Goal: Check status

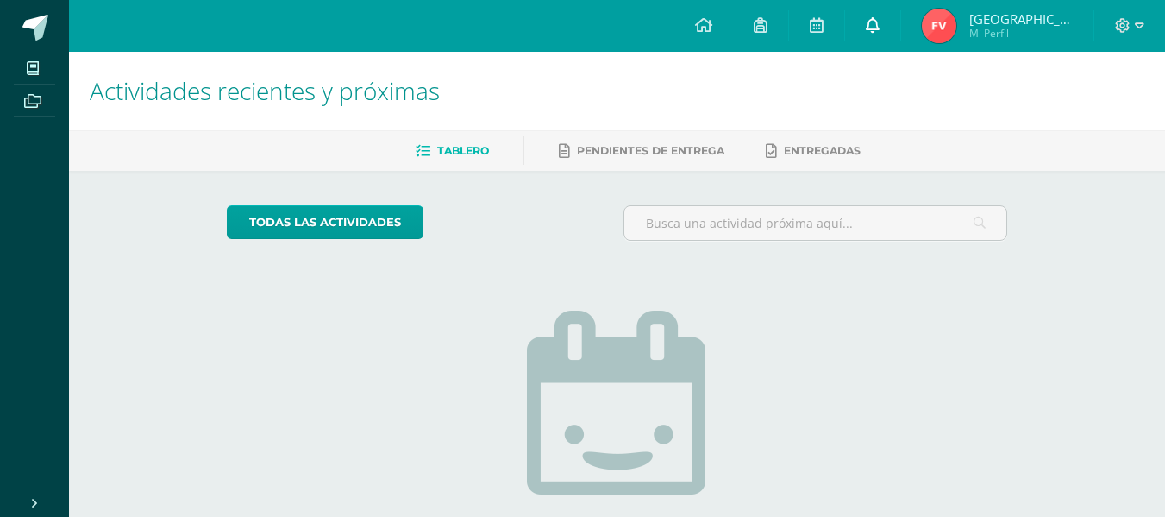
click at [880, 22] on icon at bounding box center [873, 25] width 14 height 16
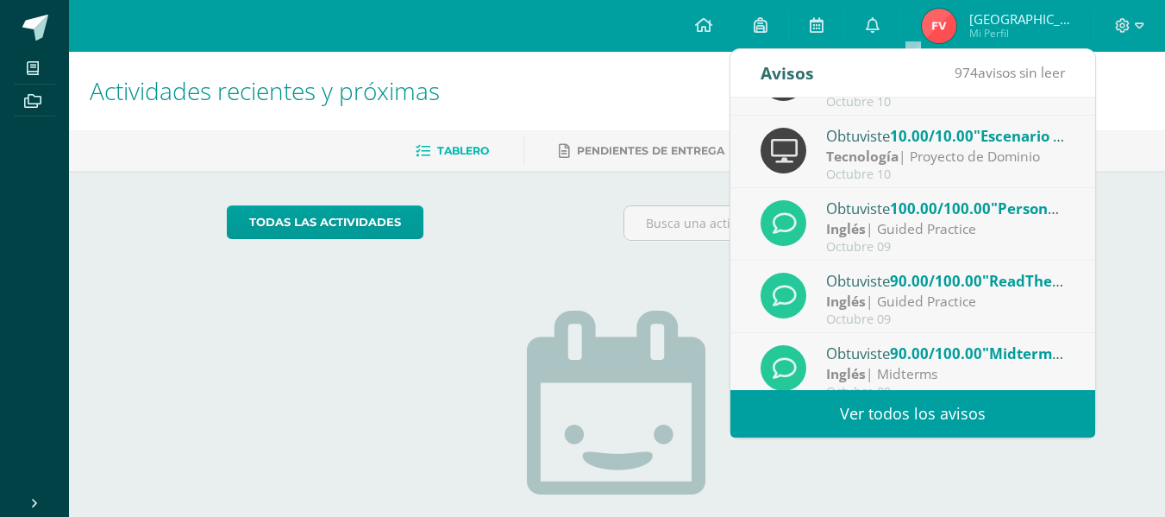
scroll to position [128, 0]
click at [912, 225] on div "Inglés | Guided Practice" at bounding box center [946, 228] width 240 height 20
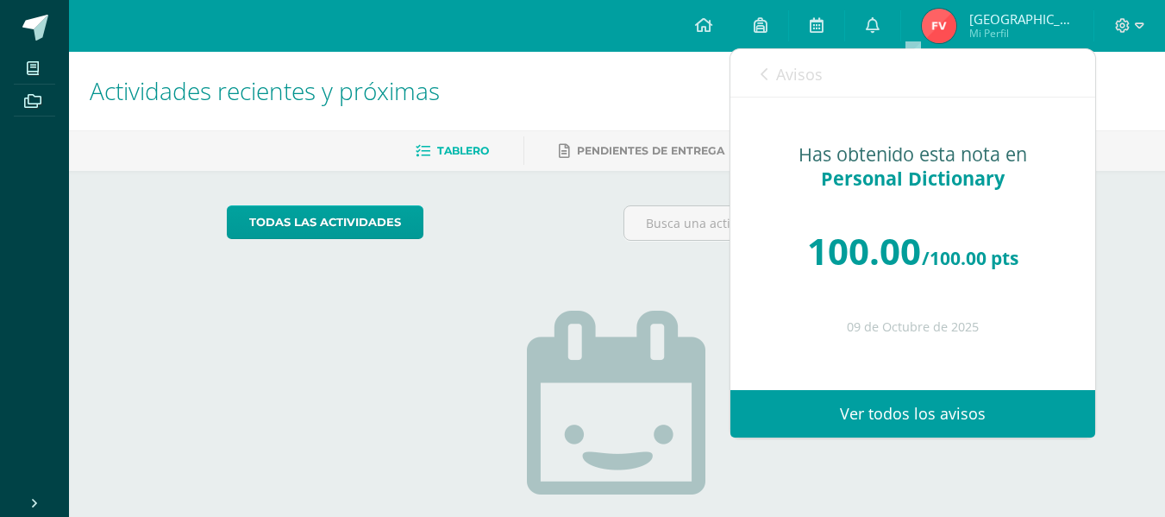
click at [763, 72] on icon at bounding box center [764, 74] width 7 height 14
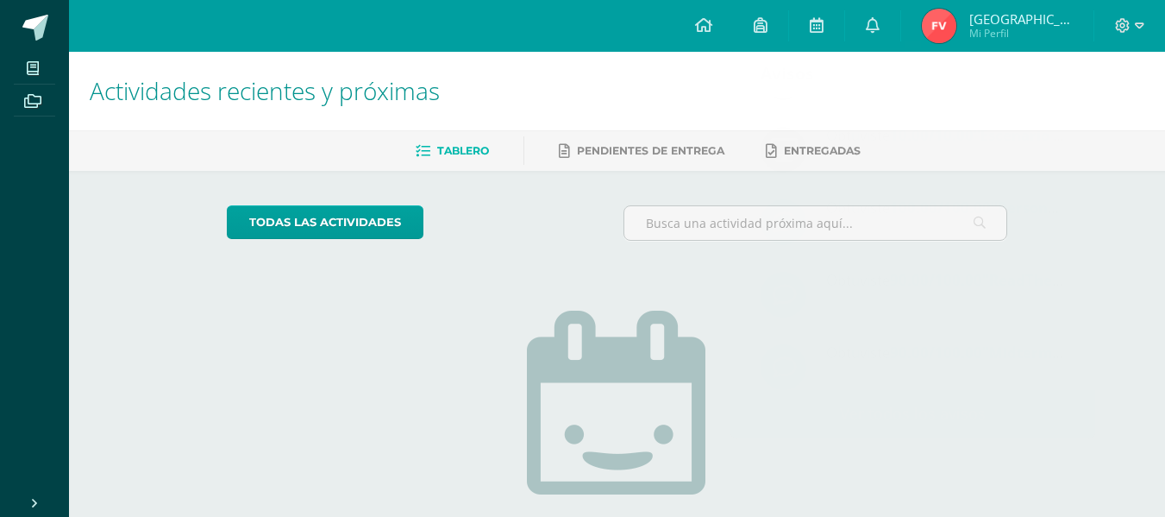
click at [1013, 22] on span "[GEOGRAPHIC_DATA]" at bounding box center [1022, 18] width 104 height 17
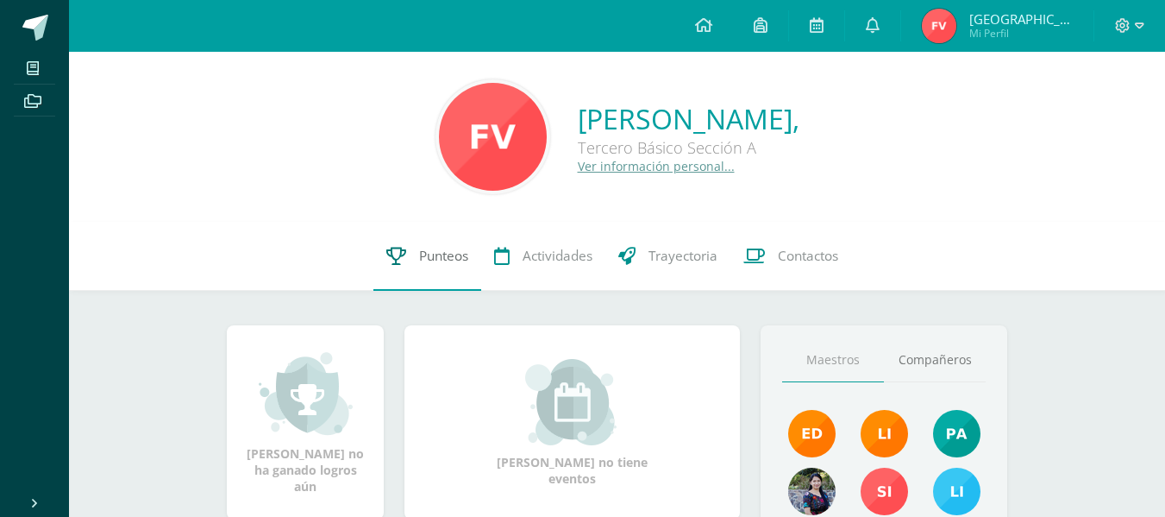
click at [417, 246] on link "Punteos" at bounding box center [427, 256] width 108 height 69
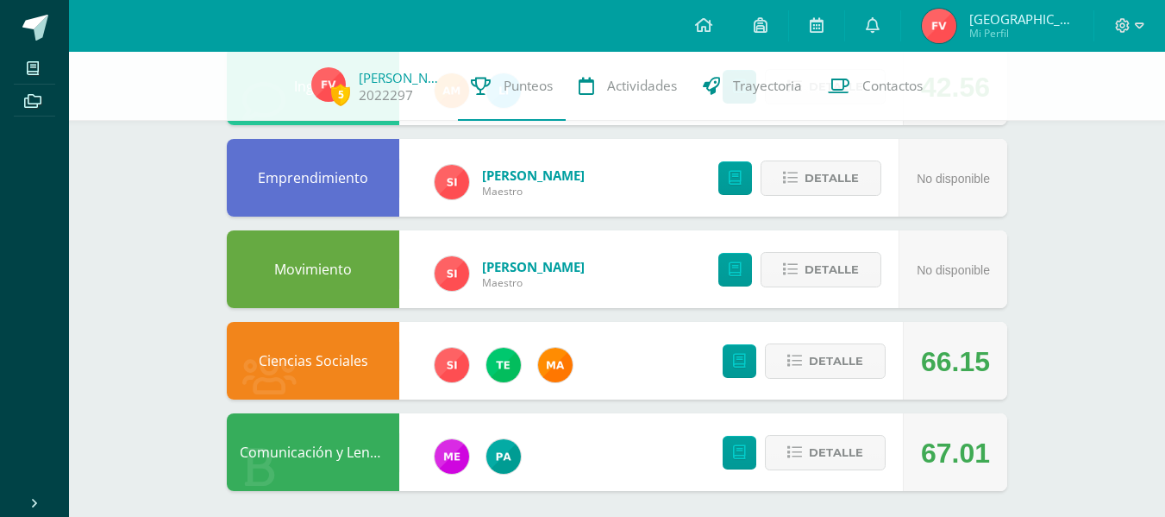
scroll to position [690, 0]
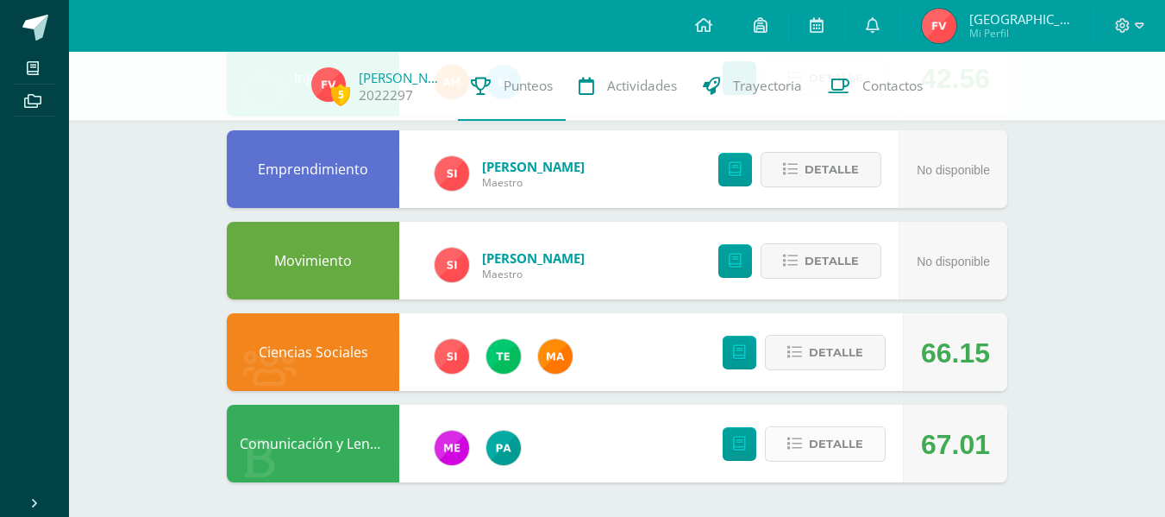
click at [838, 454] on span "Detalle" at bounding box center [836, 444] width 54 height 32
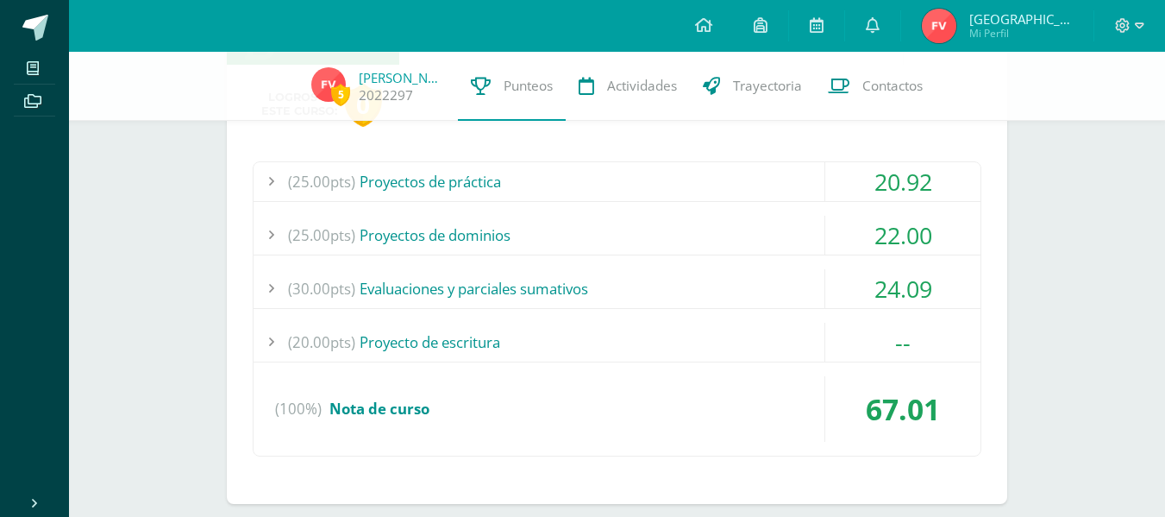
scroll to position [1108, 0]
click at [645, 189] on div "(25.00pts) Proyectos de práctica" at bounding box center [617, 180] width 727 height 39
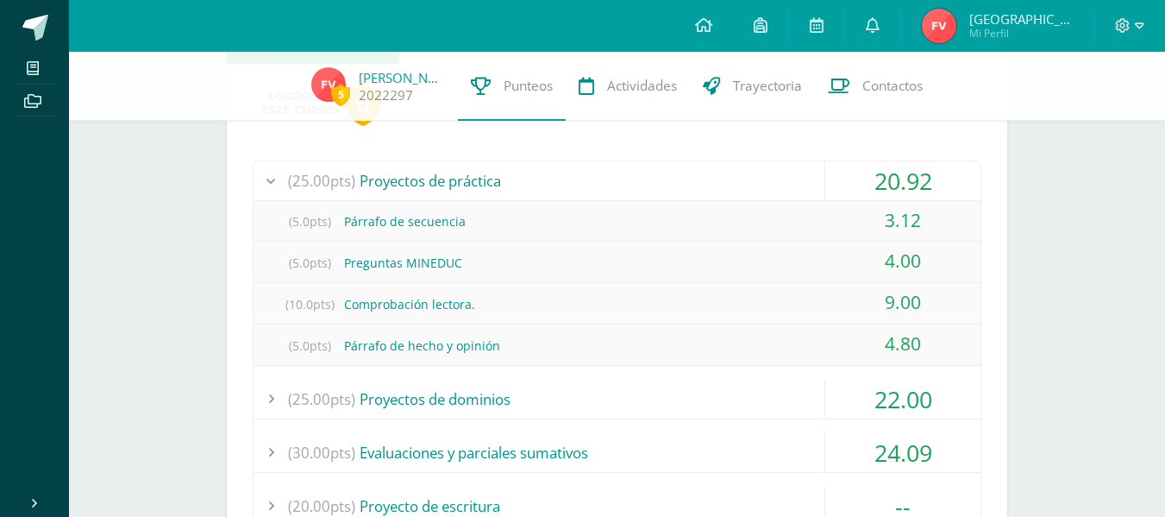
click at [645, 189] on div "(25.00pts) Proyectos de práctica" at bounding box center [617, 180] width 727 height 39
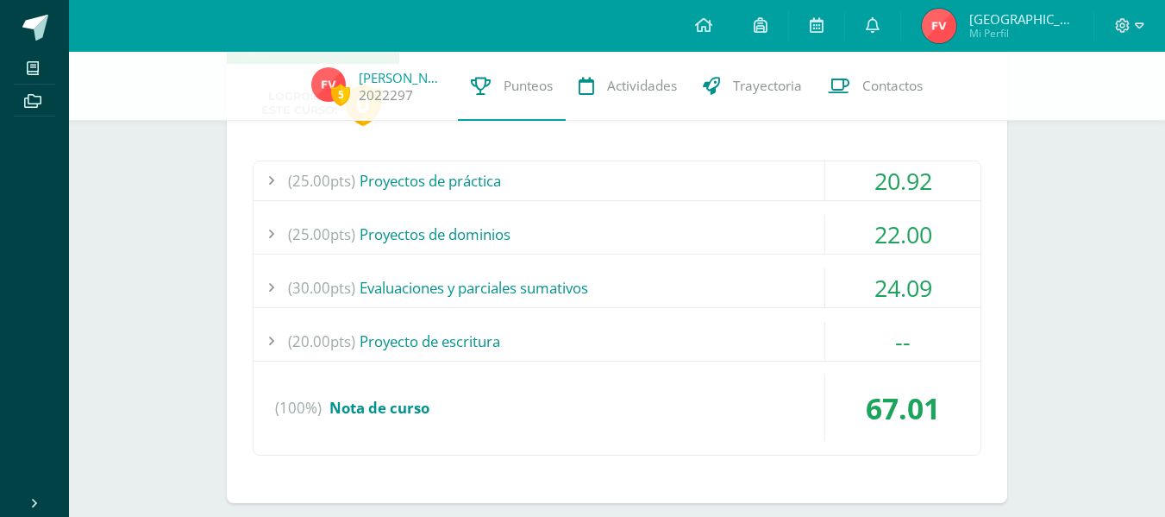
click at [597, 243] on div "(25.00pts) Proyectos de dominios" at bounding box center [617, 234] width 727 height 39
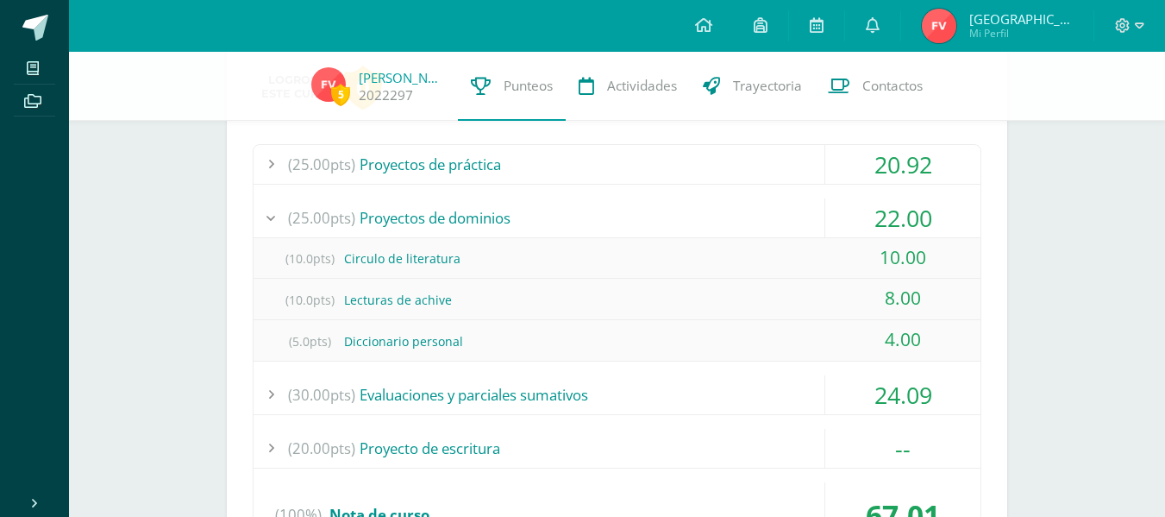
scroll to position [1127, 0]
click at [588, 229] on div "(25.00pts) Proyectos de dominios" at bounding box center [617, 216] width 727 height 39
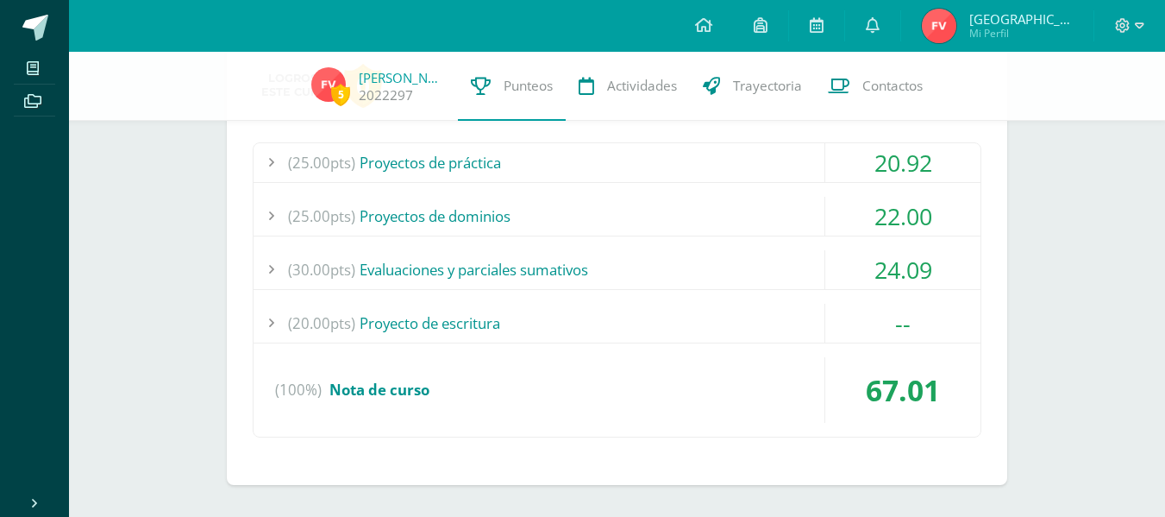
click at [572, 273] on div "(30.00pts) Evaluaciones y parciales sumativos" at bounding box center [617, 269] width 727 height 39
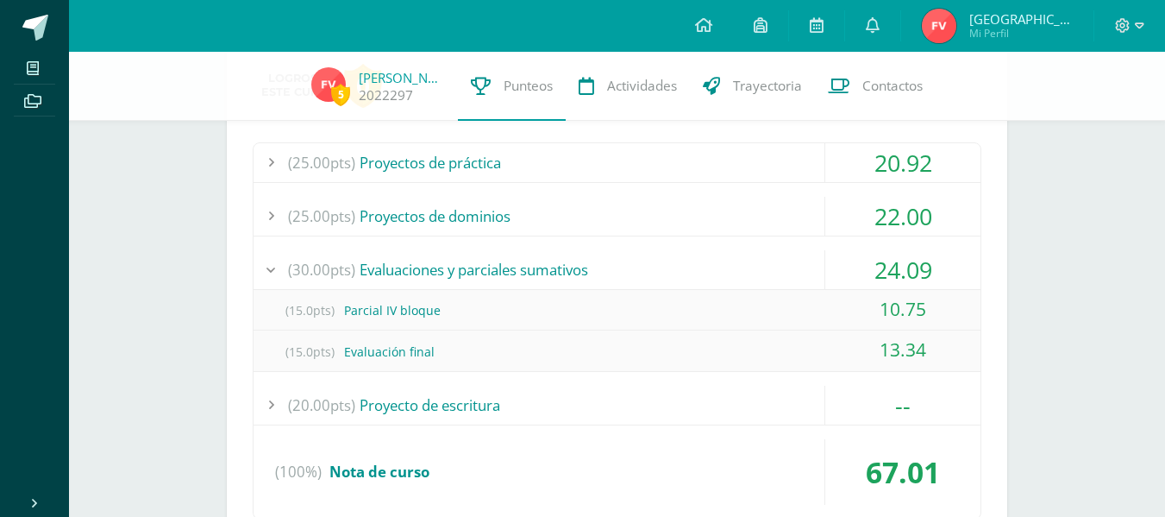
click at [572, 273] on div "(30.00pts) Evaluaciones y parciales sumativos" at bounding box center [617, 269] width 727 height 39
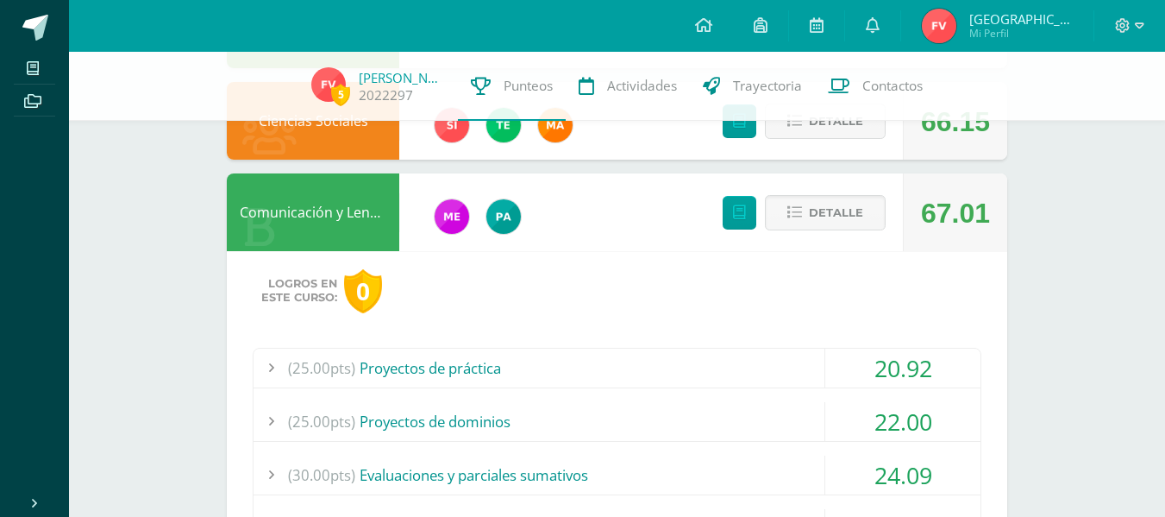
scroll to position [920, 0]
click at [857, 209] on span "Detalle" at bounding box center [836, 214] width 54 height 32
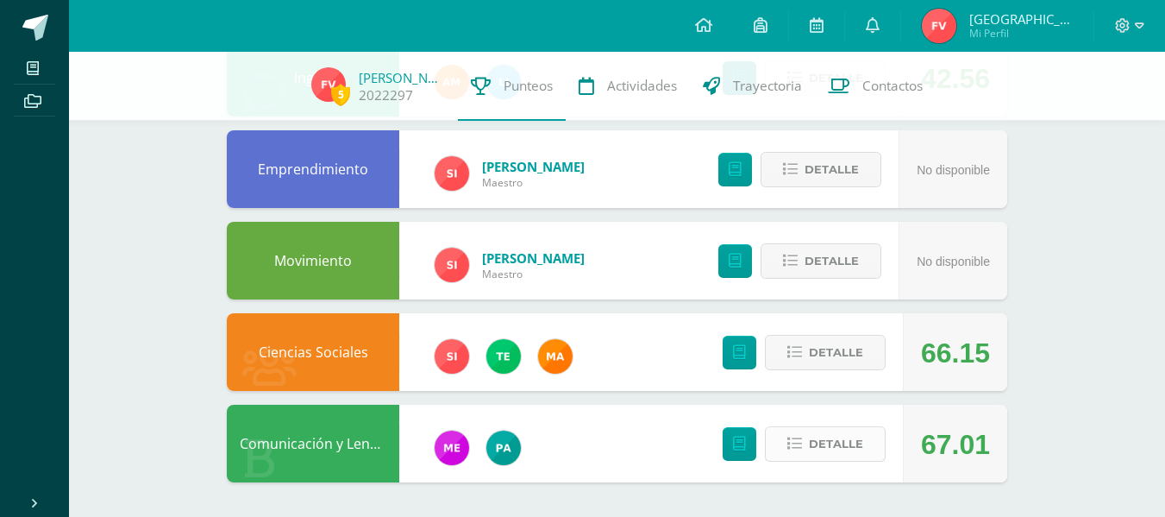
scroll to position [690, 0]
click at [825, 449] on span "Detalle" at bounding box center [836, 444] width 54 height 32
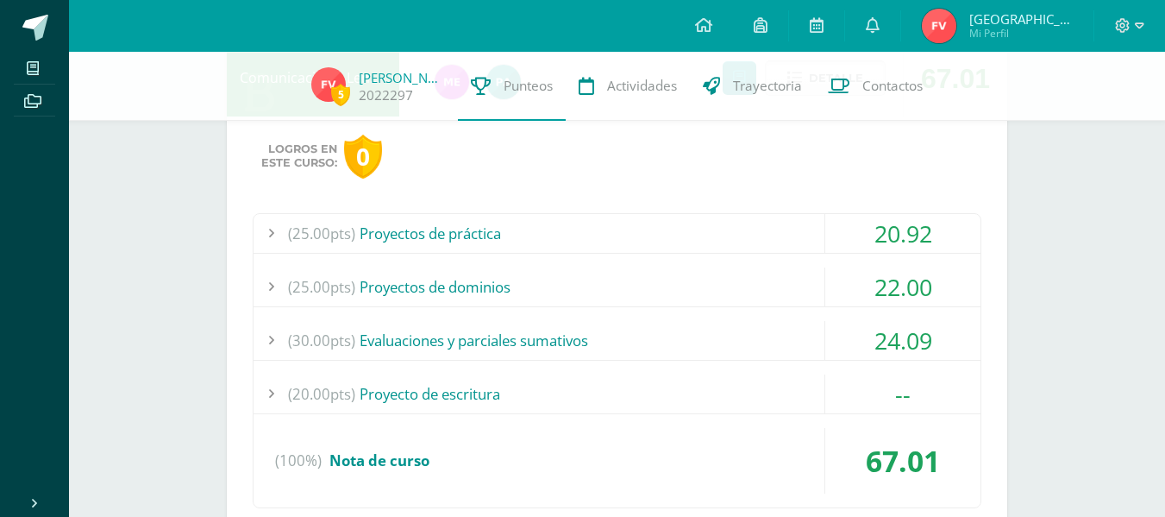
scroll to position [1129, 0]
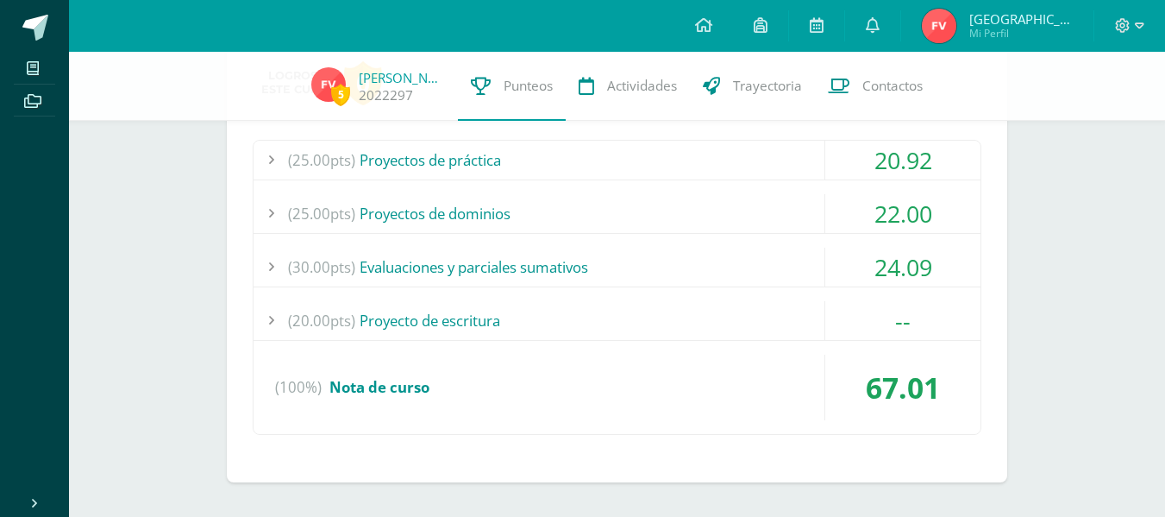
click at [660, 331] on div "(20.00pts) Proyecto de escritura" at bounding box center [617, 320] width 727 height 39
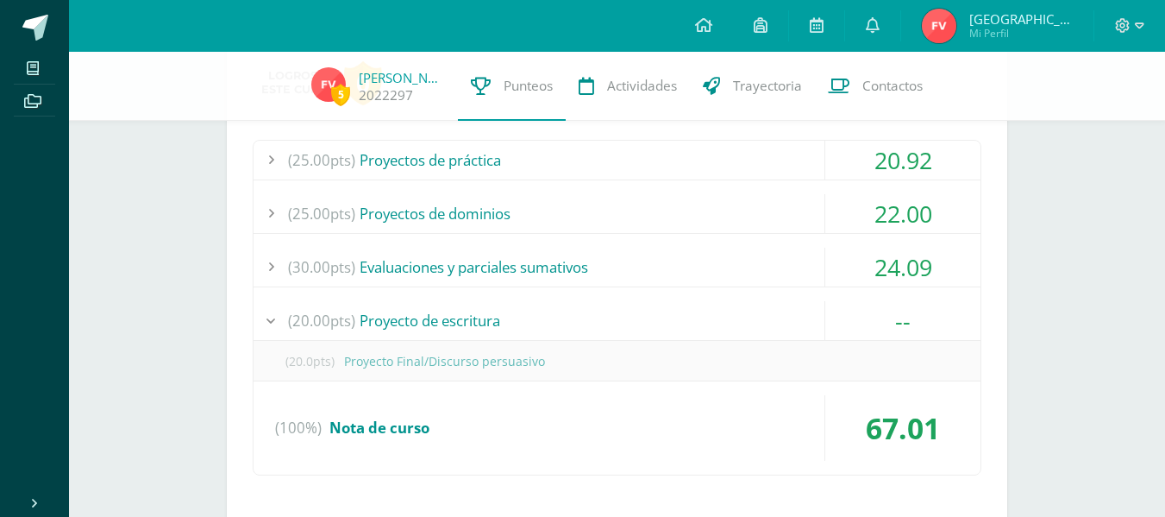
click at [660, 331] on div "(20.00pts) Proyecto de escritura" at bounding box center [617, 320] width 727 height 39
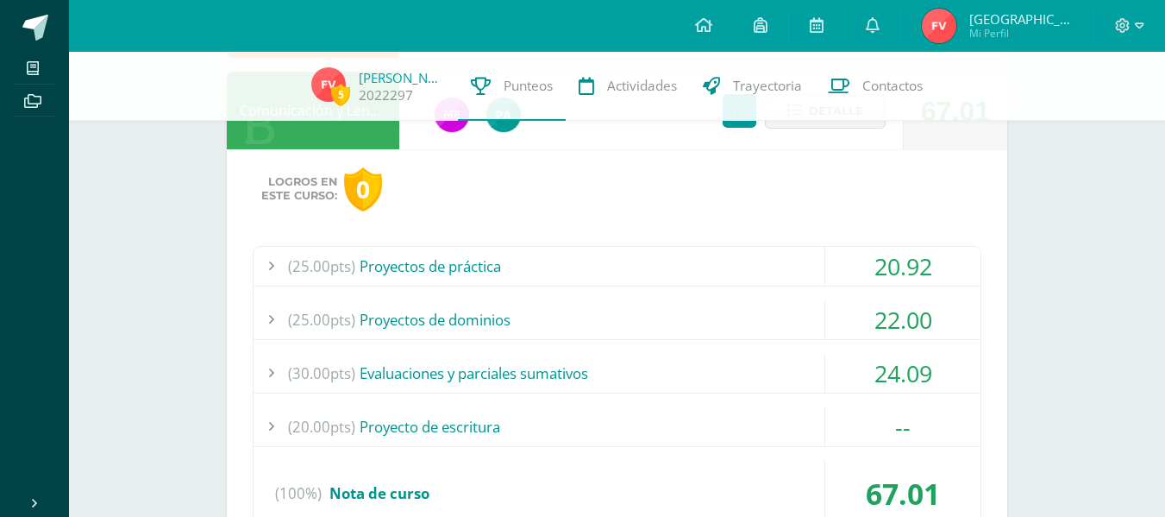
scroll to position [955, 0]
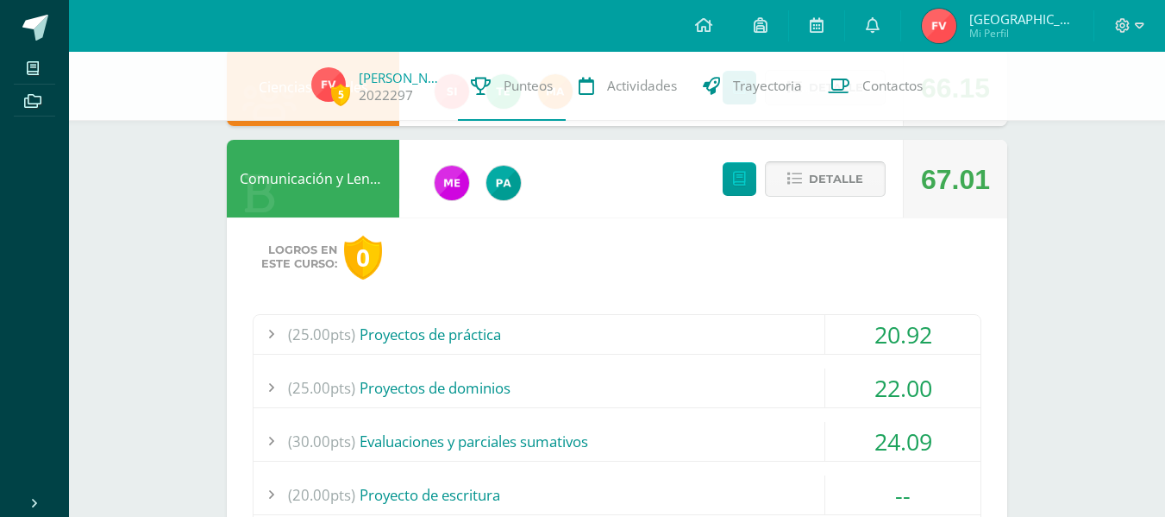
click at [842, 169] on span "Detalle" at bounding box center [836, 179] width 54 height 32
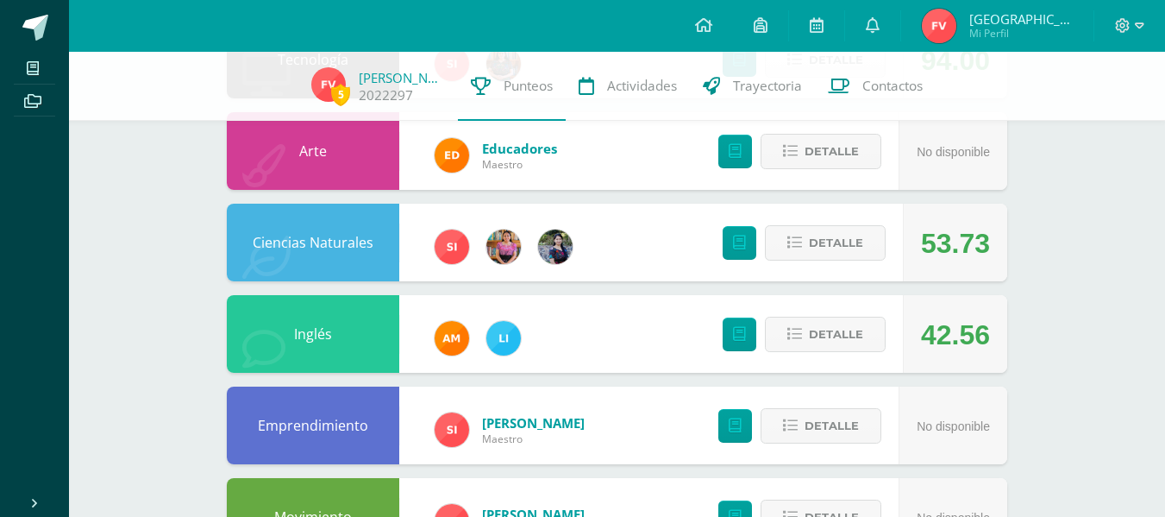
scroll to position [435, 0]
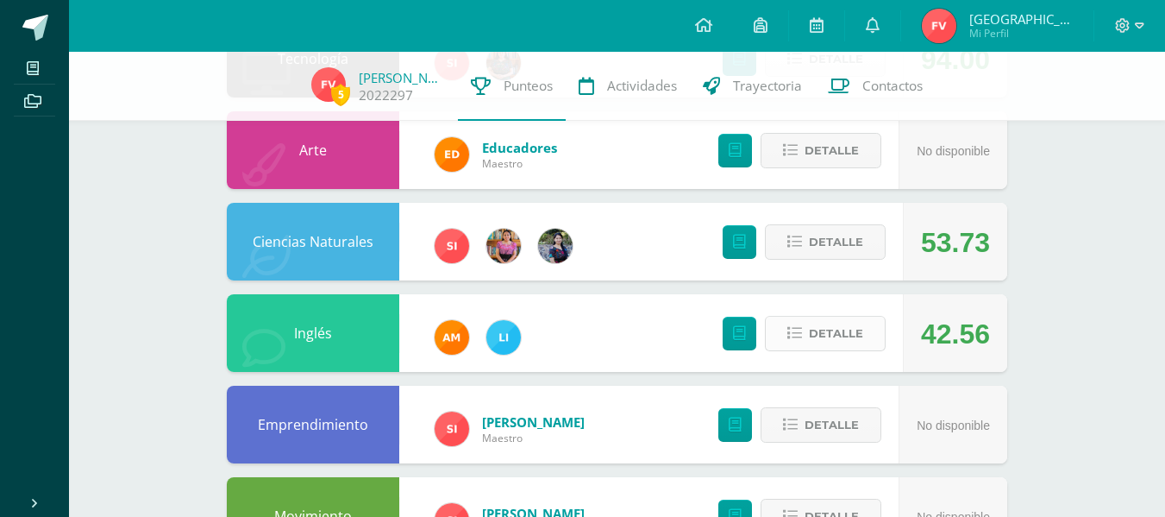
click at [808, 344] on button "Detalle" at bounding box center [825, 333] width 121 height 35
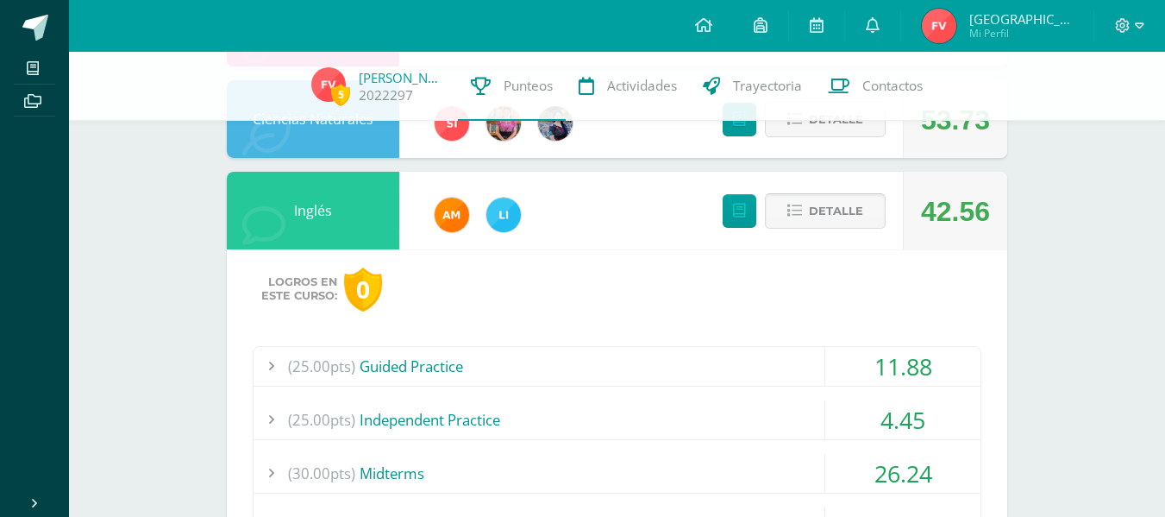
scroll to position [556, 0]
click at [836, 207] on span "Detalle" at bounding box center [836, 212] width 54 height 32
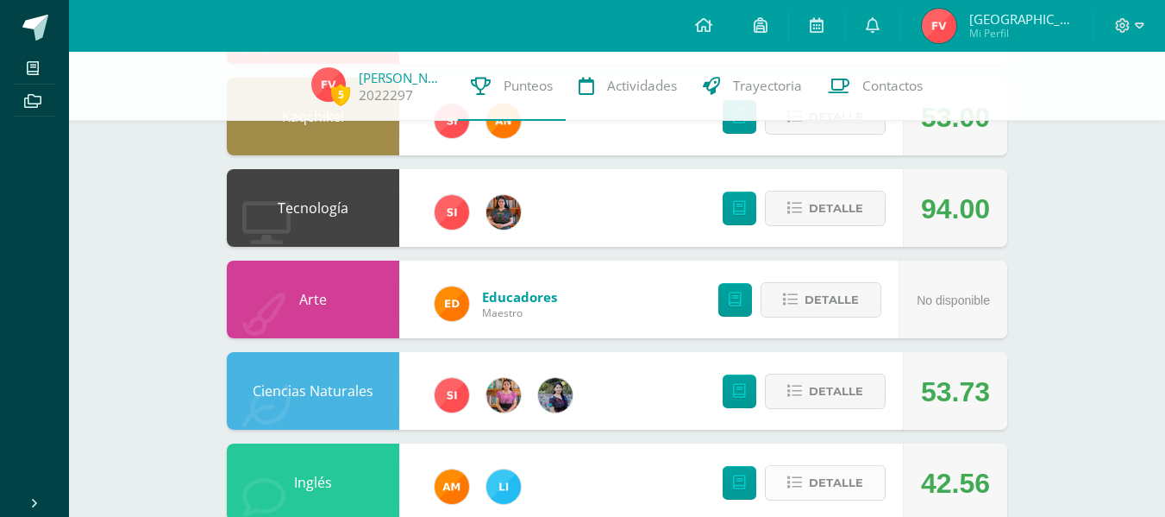
scroll to position [283, 0]
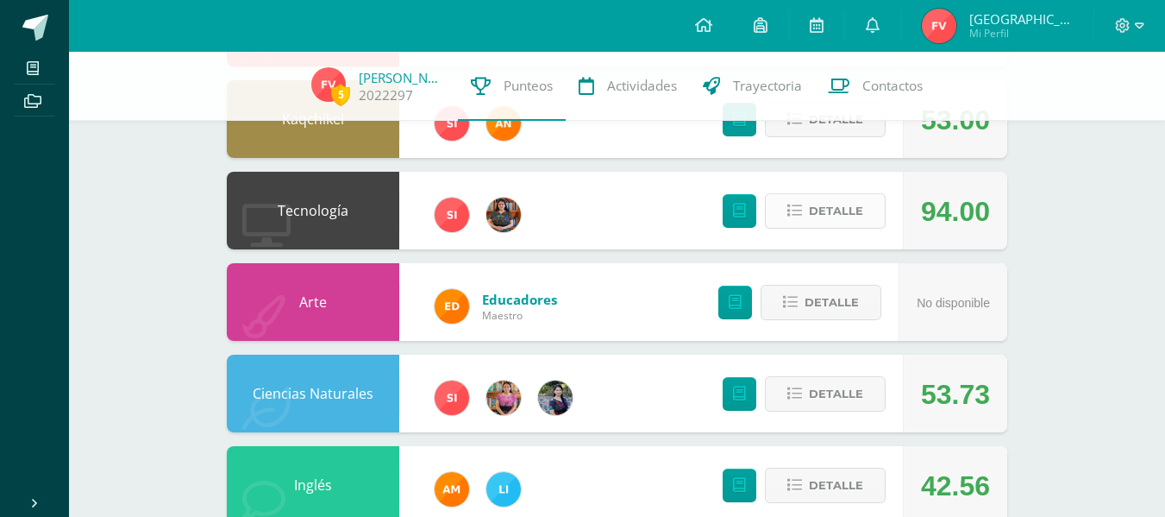
click at [829, 213] on span "Detalle" at bounding box center [836, 211] width 54 height 32
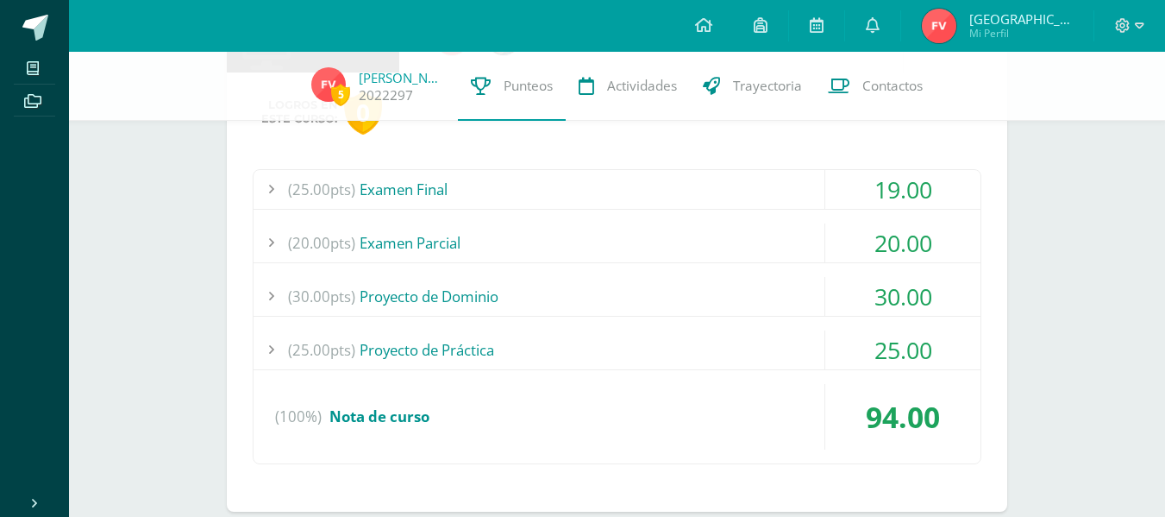
scroll to position [463, 0]
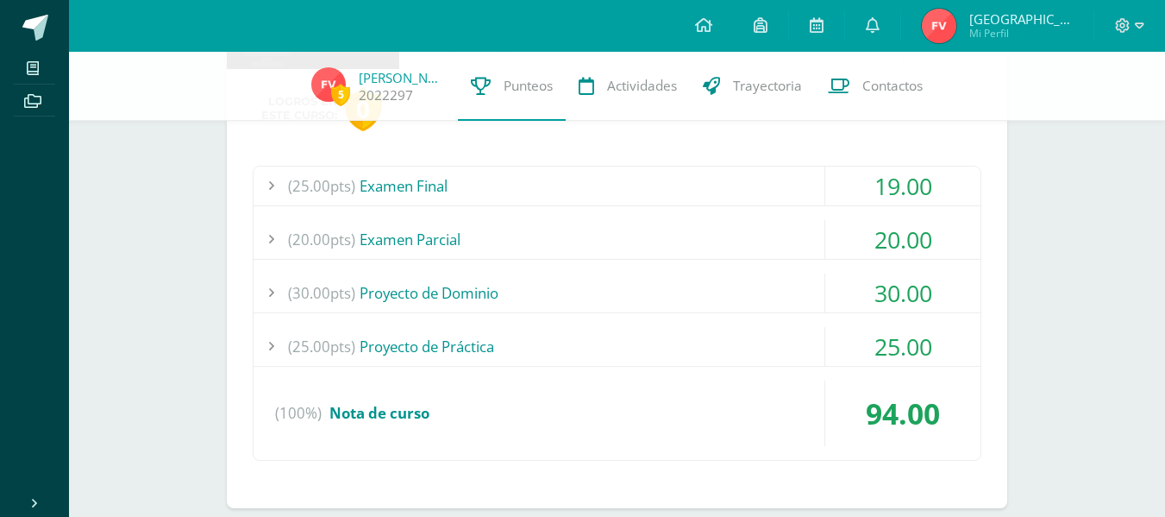
click at [666, 198] on div "(25.00pts) Examen Final" at bounding box center [617, 185] width 727 height 39
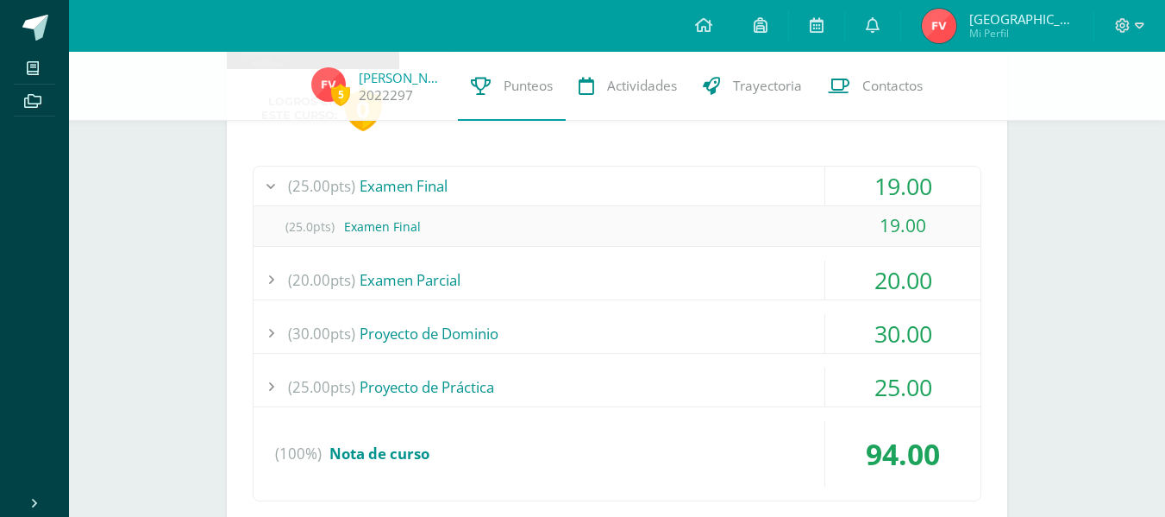
click at [666, 198] on div "(25.00pts) Examen Final" at bounding box center [617, 185] width 727 height 39
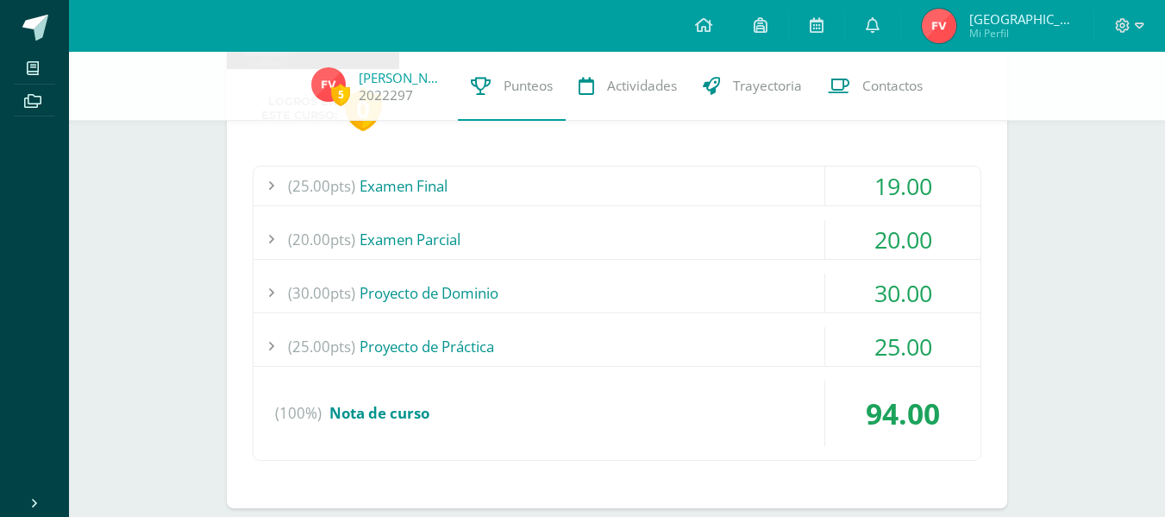
click at [619, 246] on div "(20.00pts) Examen Parcial" at bounding box center [617, 239] width 727 height 39
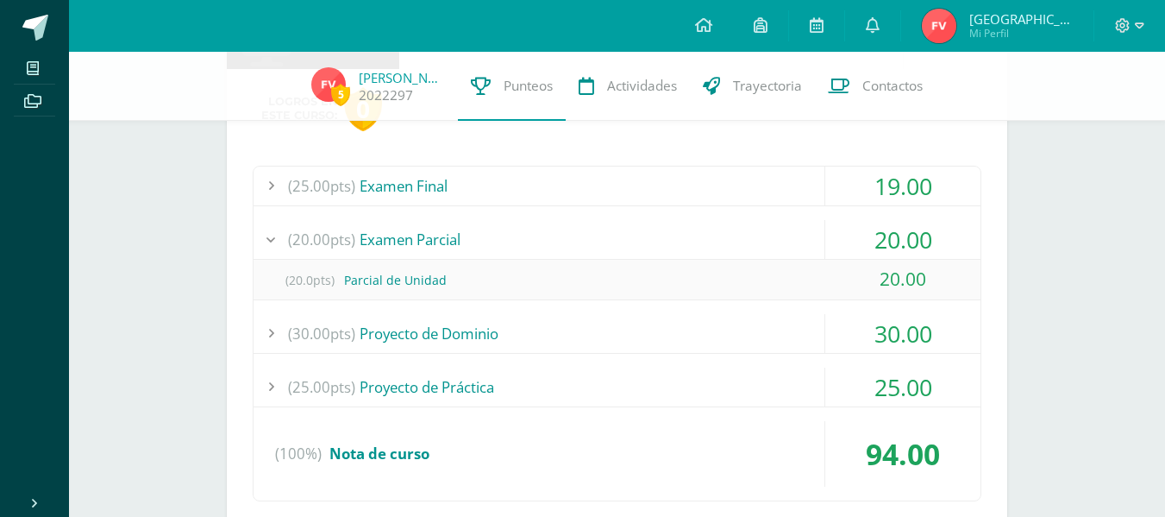
click at [619, 246] on div "(20.00pts) Examen Parcial" at bounding box center [617, 239] width 727 height 39
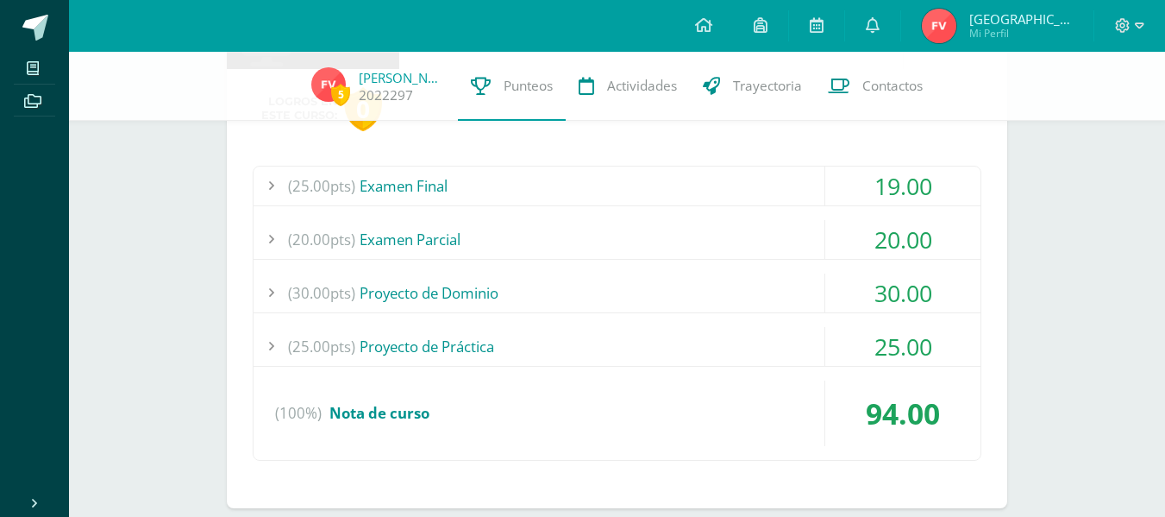
click at [595, 286] on div "(30.00pts) Proyecto de Dominio" at bounding box center [617, 292] width 727 height 39
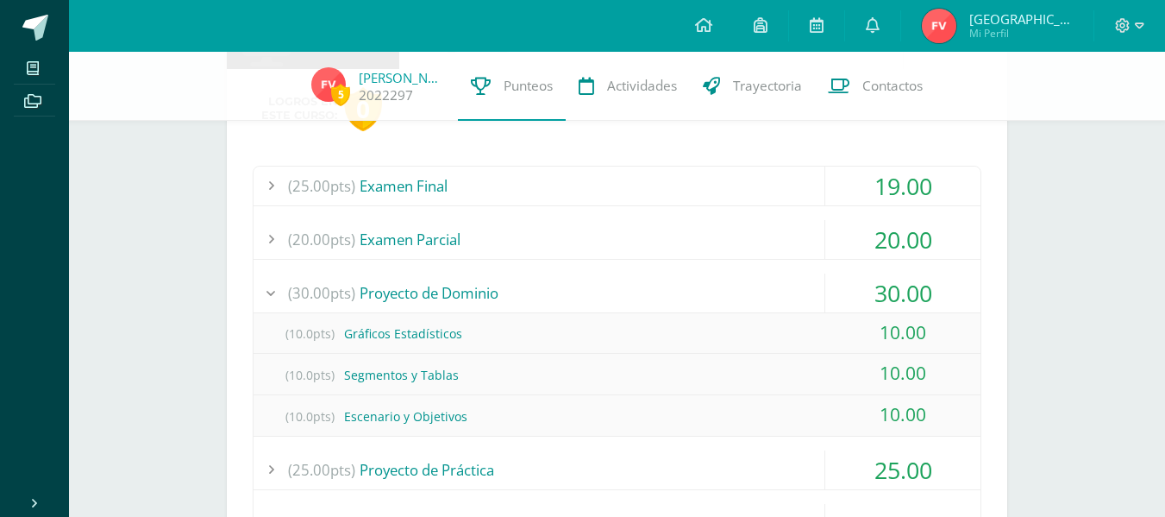
click at [595, 286] on div "(30.00pts) Proyecto de Dominio" at bounding box center [617, 292] width 727 height 39
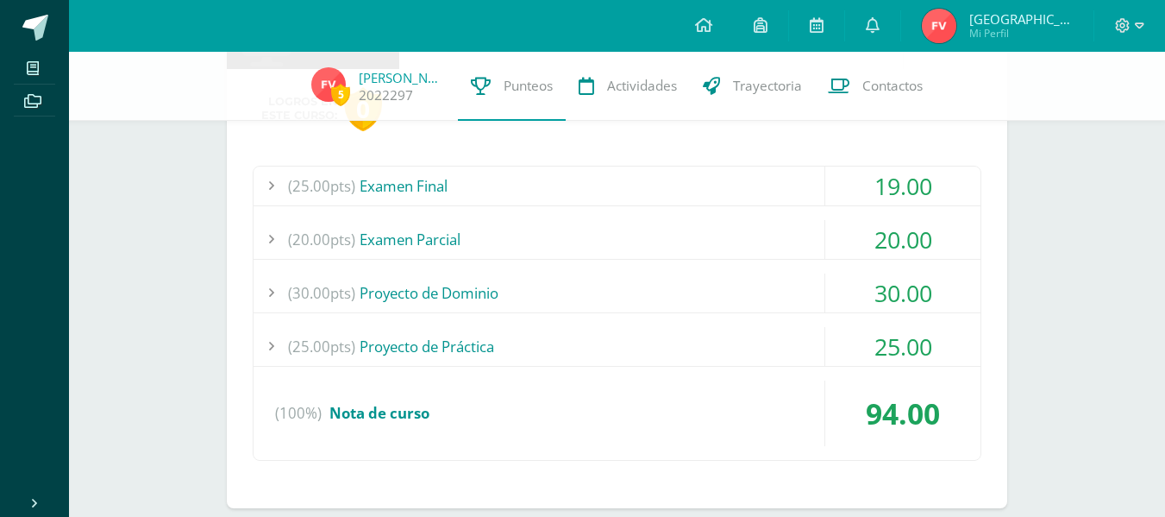
click at [566, 334] on div "(25.00pts) Proyecto de Práctica" at bounding box center [617, 346] width 727 height 39
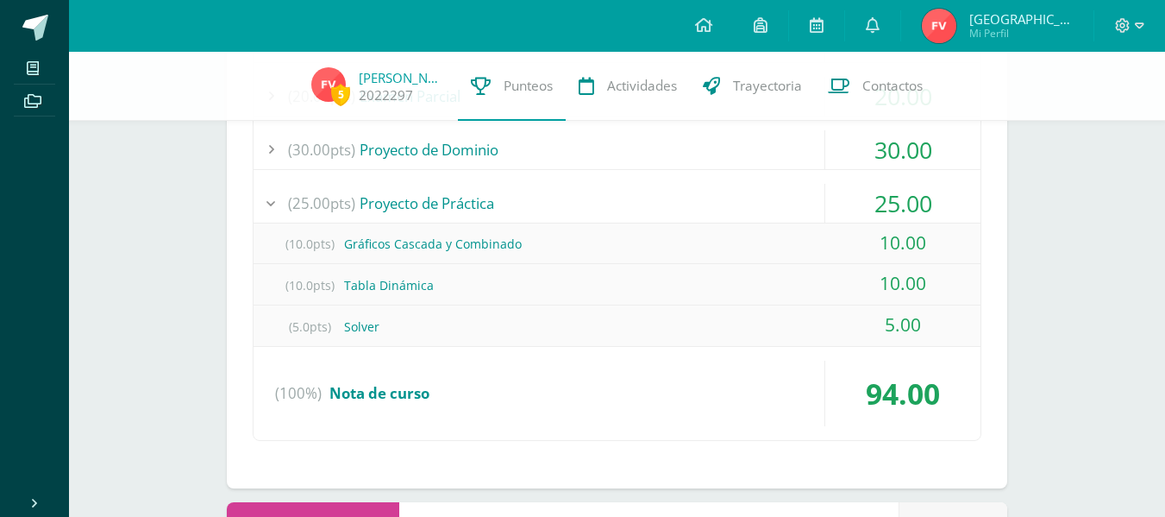
scroll to position [560, 0]
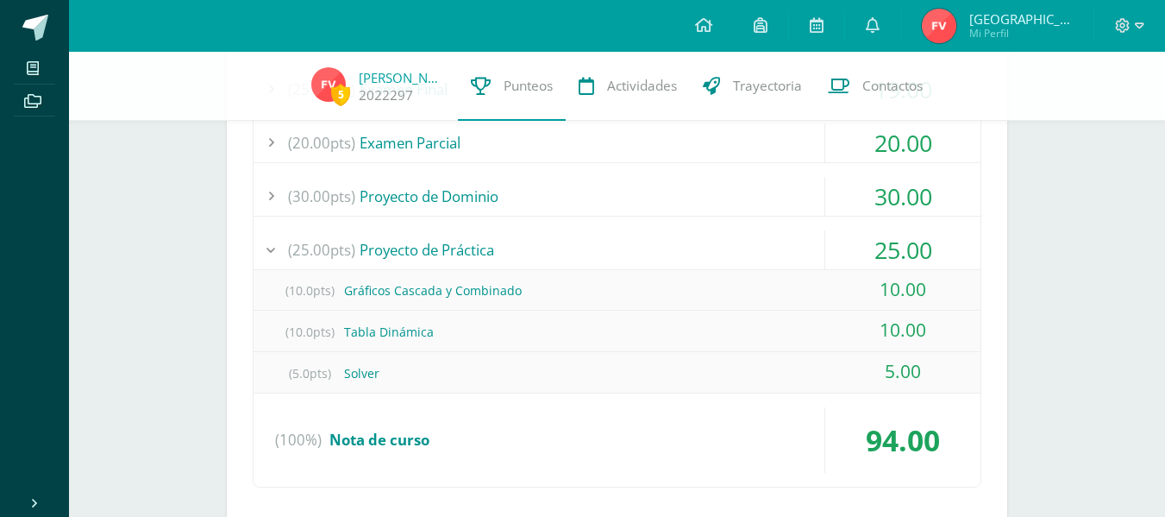
click at [559, 245] on div "(25.00pts) Proyecto de Práctica" at bounding box center [617, 249] width 727 height 39
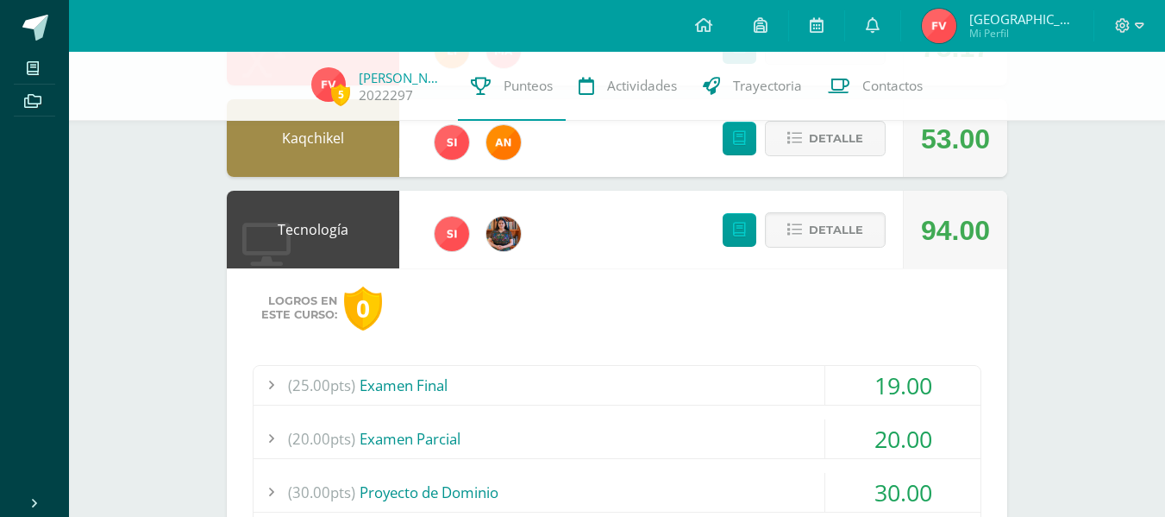
scroll to position [263, 0]
click at [863, 224] on span "Detalle" at bounding box center [836, 231] width 54 height 32
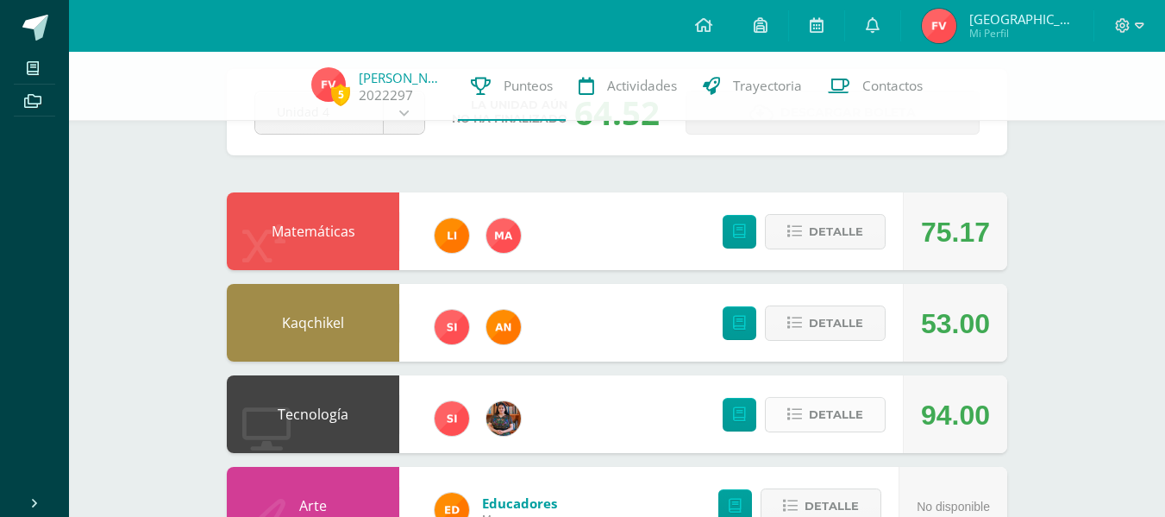
scroll to position [78, 0]
